Goal: Navigation & Orientation: Find specific page/section

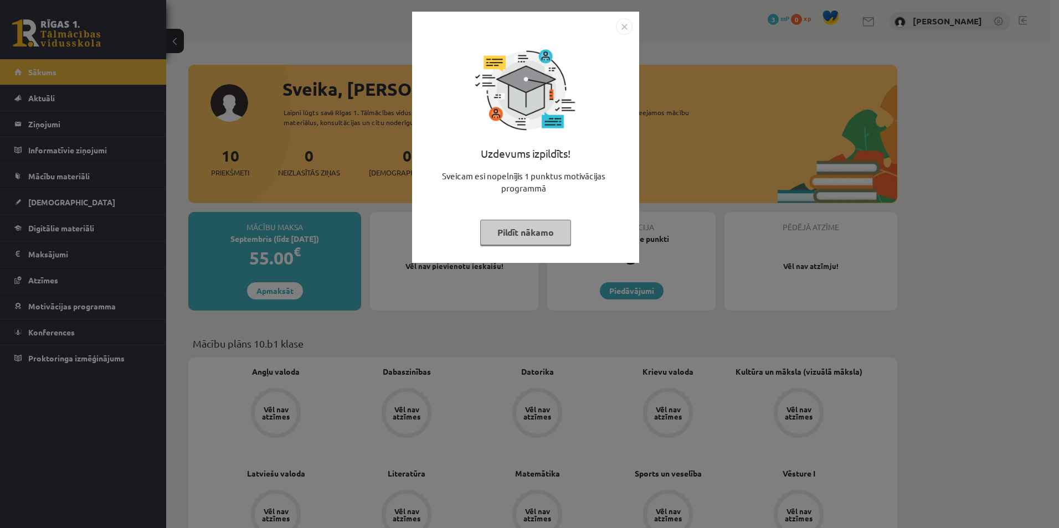
click at [621, 29] on img "Close" at bounding box center [624, 26] width 17 height 17
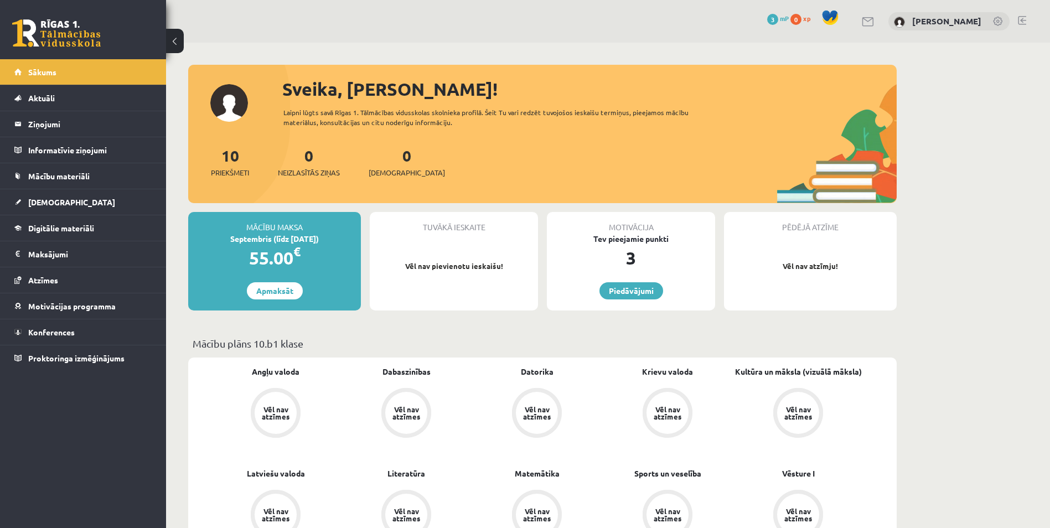
click at [635, 260] on div "3" at bounding box center [631, 258] width 168 height 27
click at [640, 292] on link "Piedāvājumi" at bounding box center [632, 290] width 64 height 17
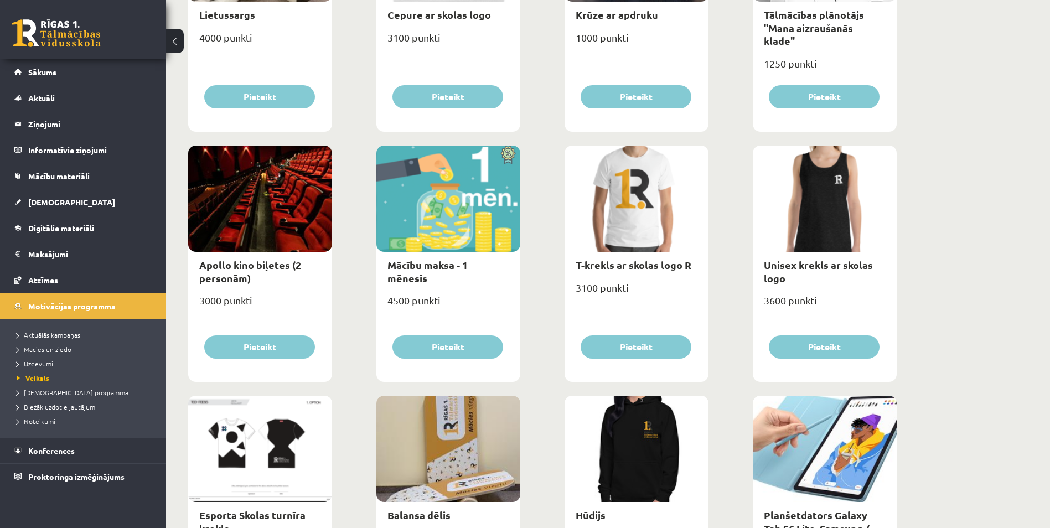
scroll to position [277, 0]
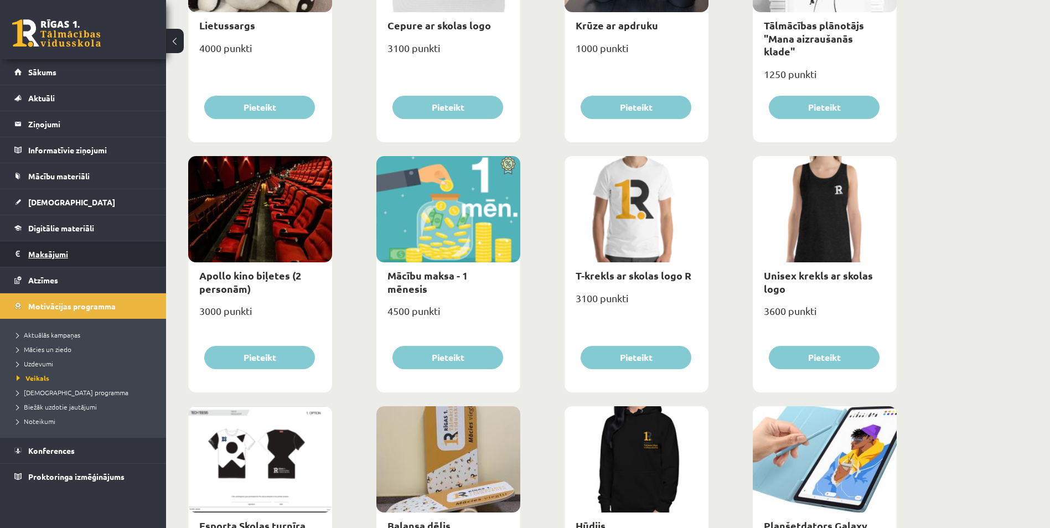
click at [52, 255] on legend "Maksājumi 0" at bounding box center [90, 253] width 124 height 25
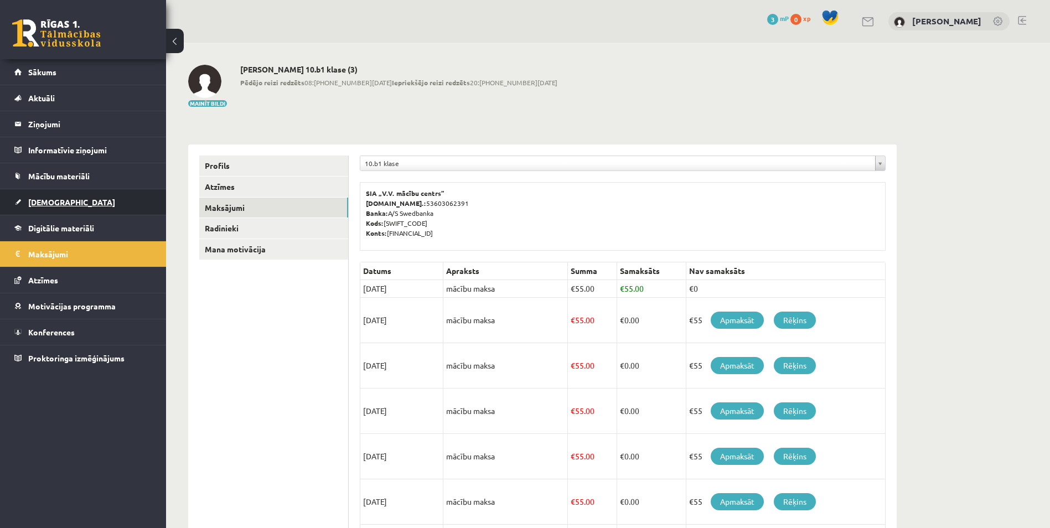
click at [45, 203] on span "[DEMOGRAPHIC_DATA]" at bounding box center [71, 202] width 87 height 10
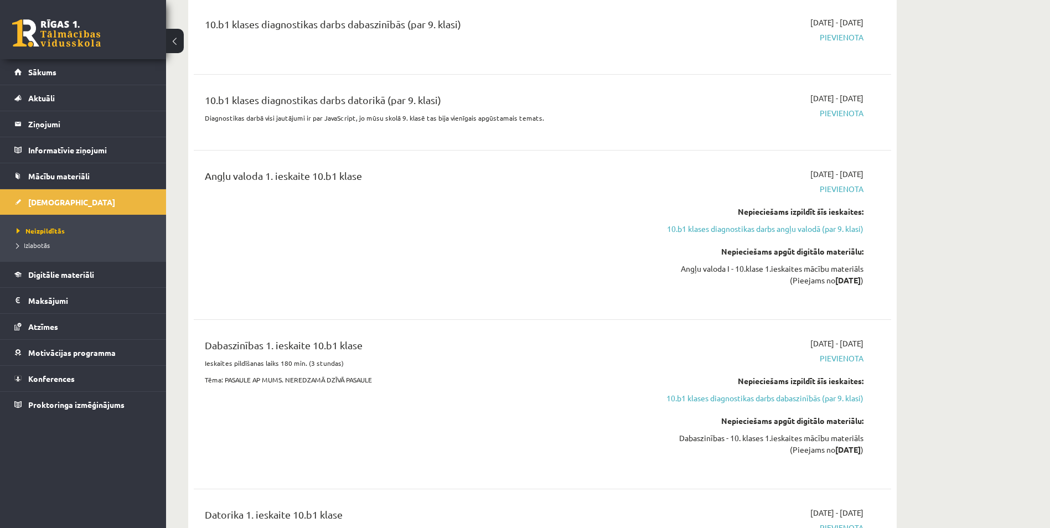
scroll to position [222, 0]
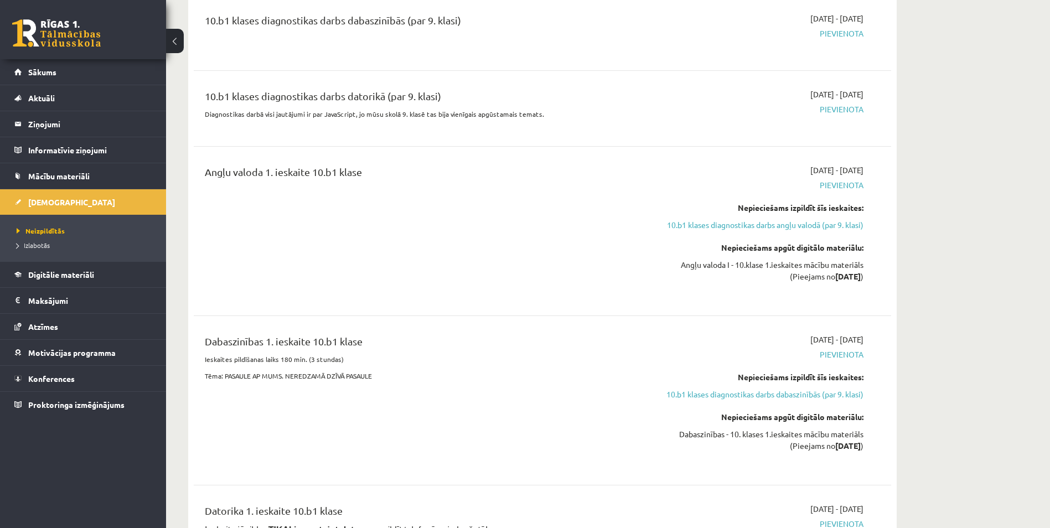
click at [724, 227] on link "10.b1 klases diagnostikas darbs angļu valodā (par 9. klasi)" at bounding box center [759, 225] width 209 height 12
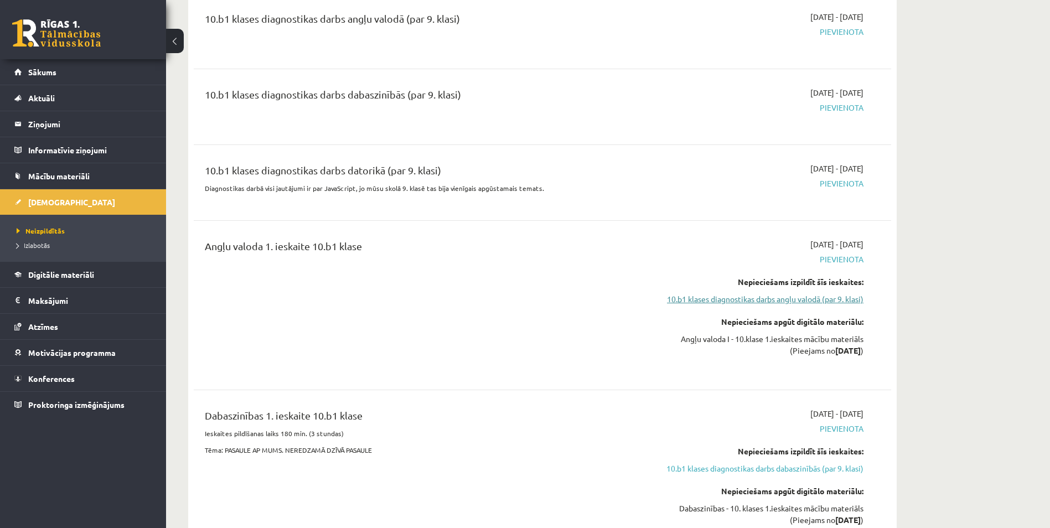
click at [822, 300] on link "10.b1 klases diagnostikas darbs angļu valodā (par 9. klasi)" at bounding box center [759, 299] width 209 height 12
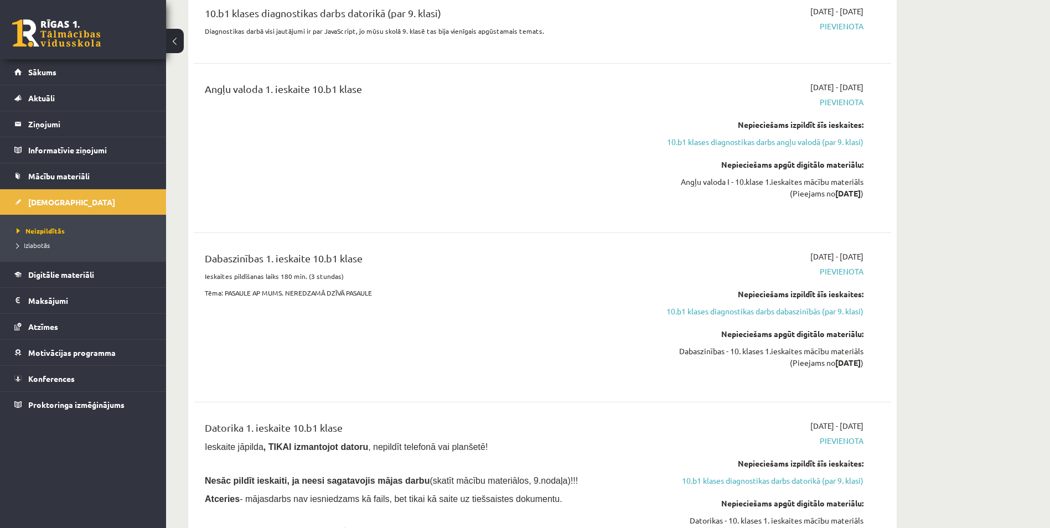
scroll to position [424, 0]
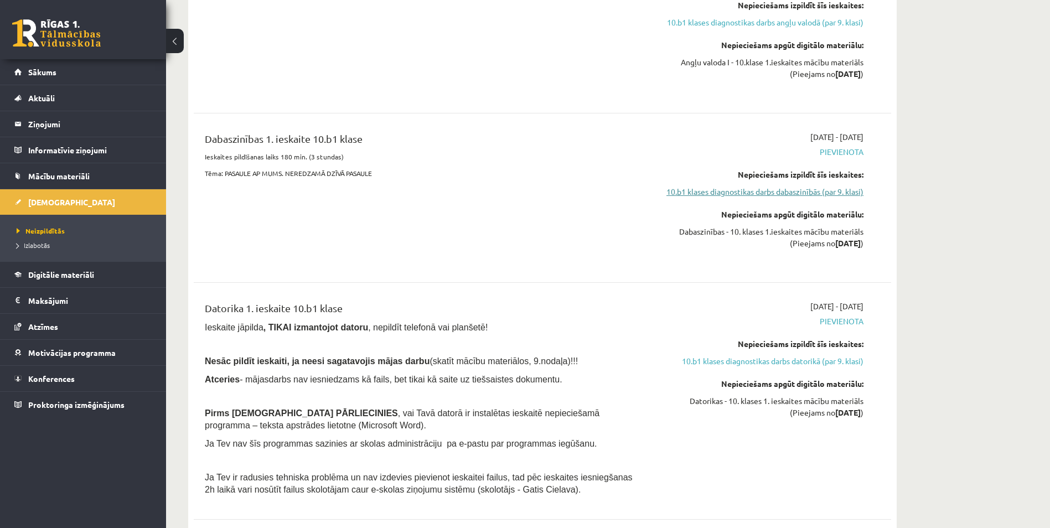
click at [796, 194] on link "10.b1 klases diagnostikas darbs dabaszinībās (par 9. klasi)" at bounding box center [759, 192] width 209 height 12
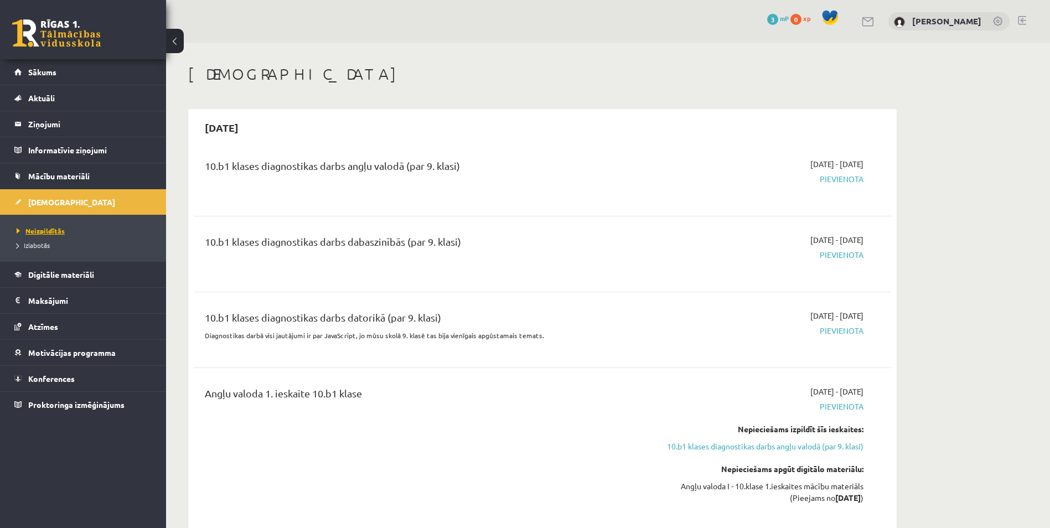
click at [50, 226] on link "Neizpildītās" at bounding box center [86, 231] width 138 height 10
click at [79, 71] on link "Sākums" at bounding box center [83, 71] width 138 height 25
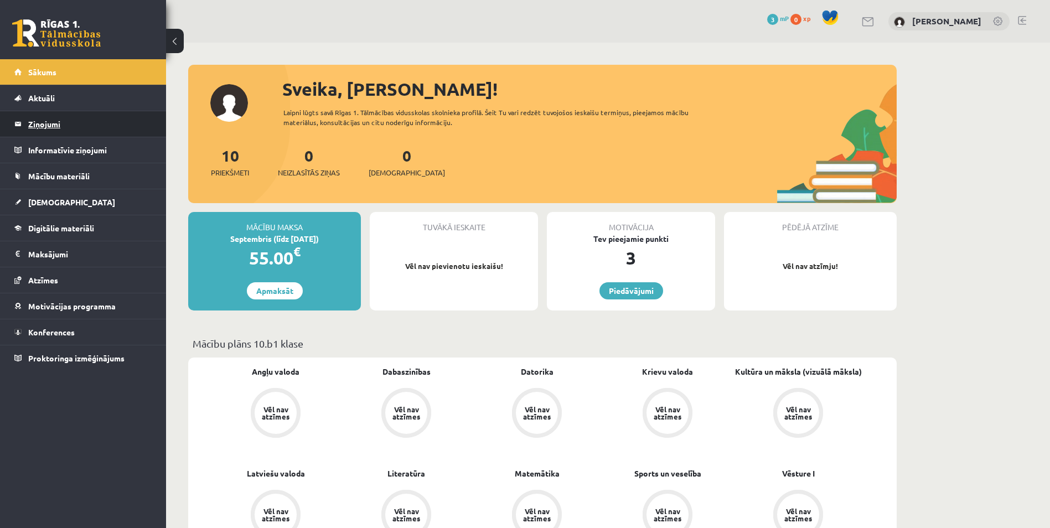
click at [81, 124] on legend "Ziņojumi 0" at bounding box center [90, 123] width 124 height 25
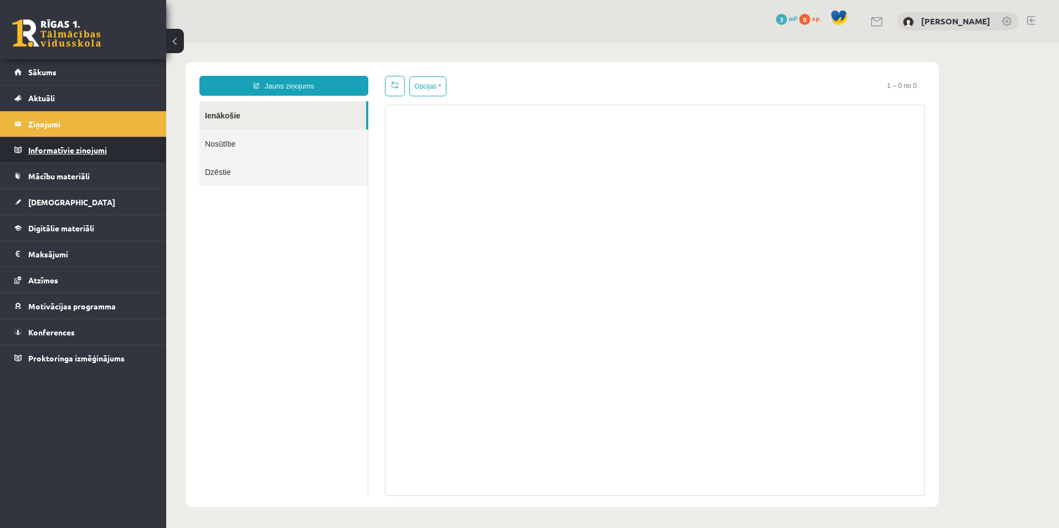
click at [56, 151] on legend "Informatīvie ziņojumi 0" at bounding box center [90, 149] width 124 height 25
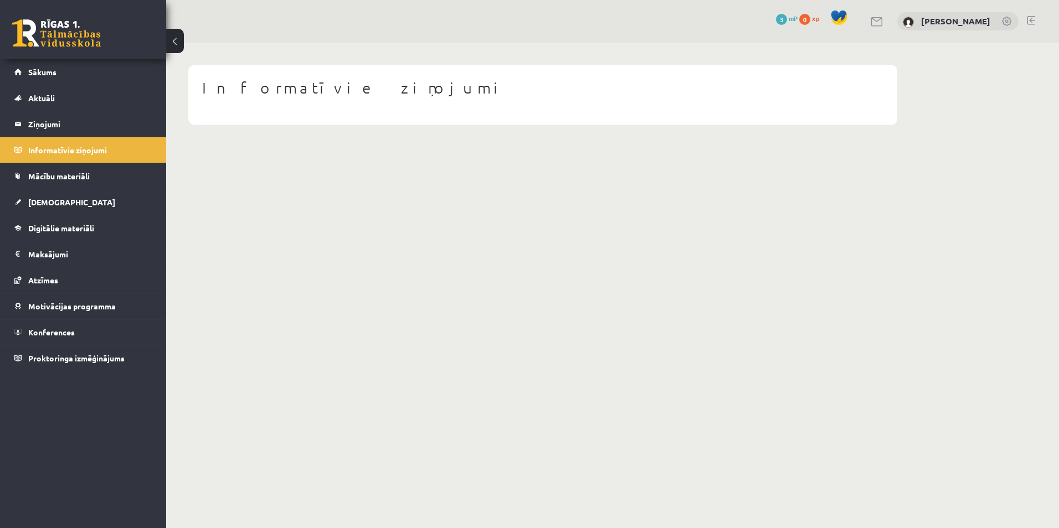
click at [1032, 19] on link at bounding box center [1031, 20] width 8 height 9
